Goal: Task Accomplishment & Management: Manage account settings

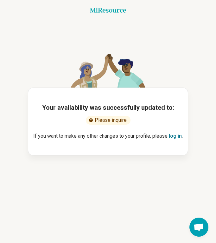
click at [174, 139] on button "log in" at bounding box center [175, 136] width 13 height 8
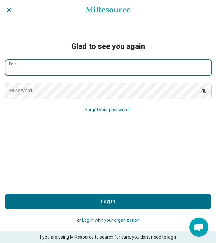
click at [117, 75] on input "Email" at bounding box center [108, 67] width 206 height 15
type input "**********"
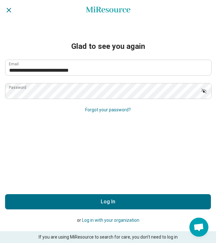
click at [141, 206] on button "Log In" at bounding box center [108, 201] width 206 height 15
click at [111, 221] on button "Log in with your organization" at bounding box center [110, 220] width 57 height 7
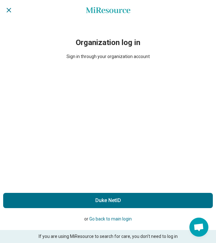
click at [129, 220] on button "Go back to main login" at bounding box center [110, 219] width 43 height 7
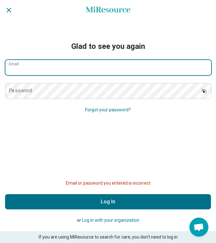
click at [108, 71] on input "Email" at bounding box center [108, 67] width 206 height 15
type input "**********"
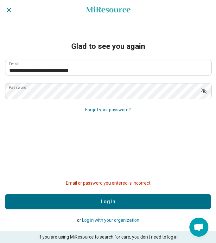
click at [94, 200] on button "Log In" at bounding box center [108, 201] width 206 height 15
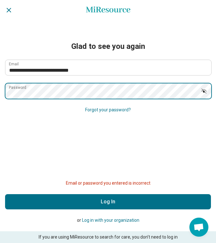
click at [0, 92] on html "Find a Therapist Mental Health Conditions ADHD Anxiety Anorexia Autism Bipolar …" at bounding box center [108, 121] width 216 height 243
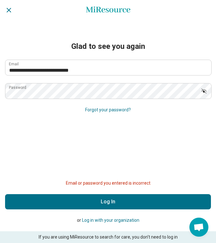
click at [91, 109] on button "Forgot your password?" at bounding box center [108, 110] width 46 height 7
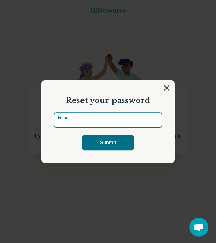
click at [106, 115] on input "Email" at bounding box center [108, 119] width 108 height 15
type input "**********"
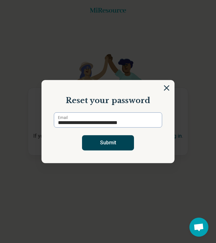
click at [107, 144] on button "Submit" at bounding box center [108, 142] width 52 height 15
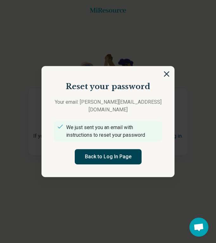
click at [109, 151] on button "Back to Log In Page" at bounding box center [108, 156] width 67 height 15
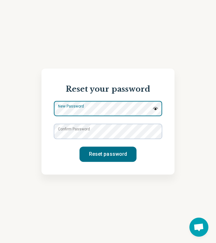
click at [102, 114] on div "New Password" at bounding box center [108, 108] width 108 height 15
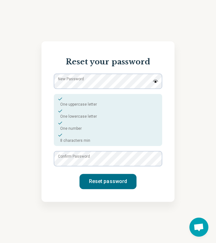
click at [178, 69] on div "Reset your password New Password One uppercase letter One lowercase letter One …" at bounding box center [108, 121] width 216 height 243
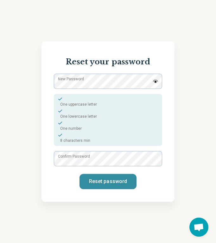
click at [120, 180] on button "Reset password" at bounding box center [108, 181] width 57 height 15
